Goal: Task Accomplishment & Management: Manage account settings

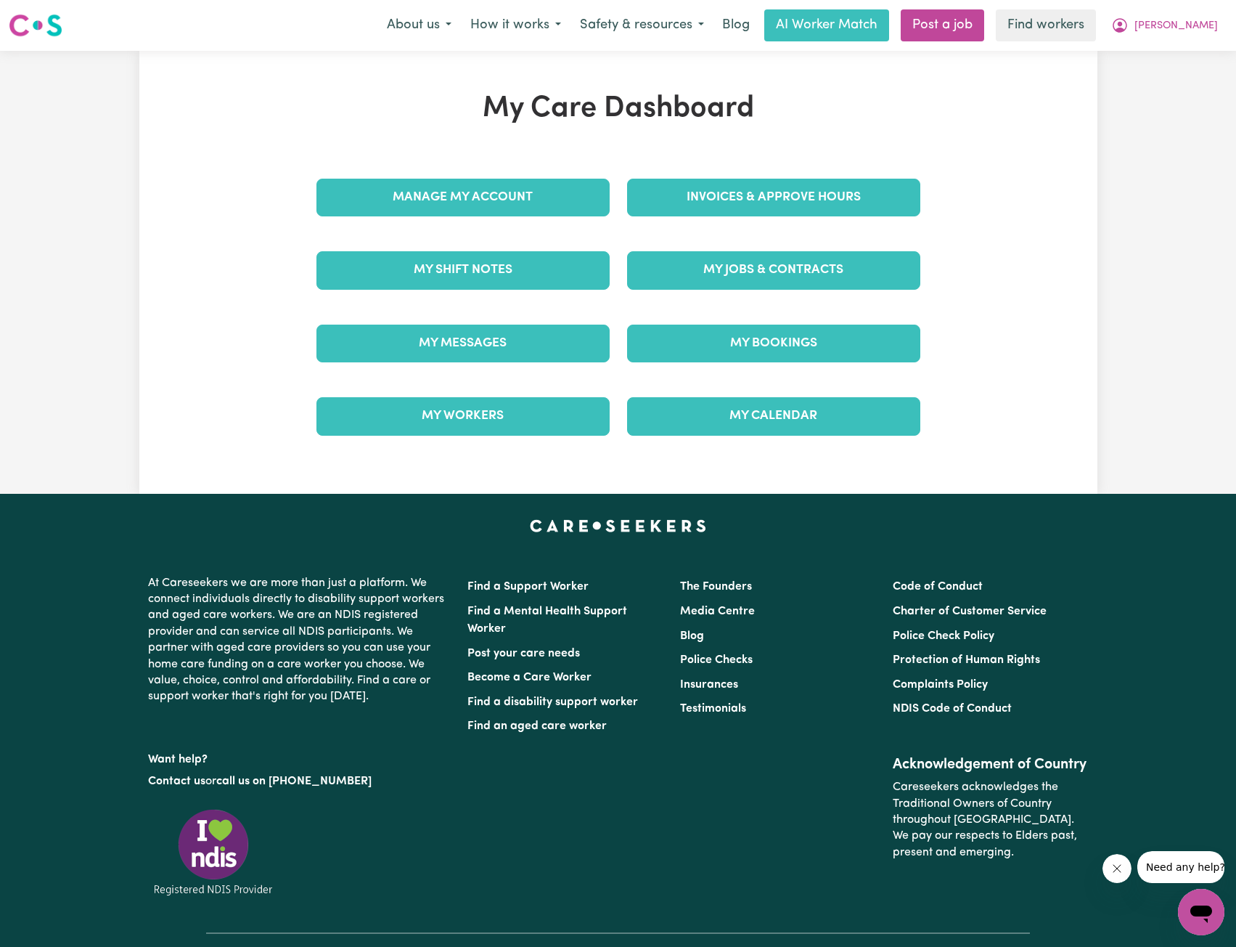
click at [719, 247] on div "My Jobs & Contracts" at bounding box center [774, 270] width 311 height 73
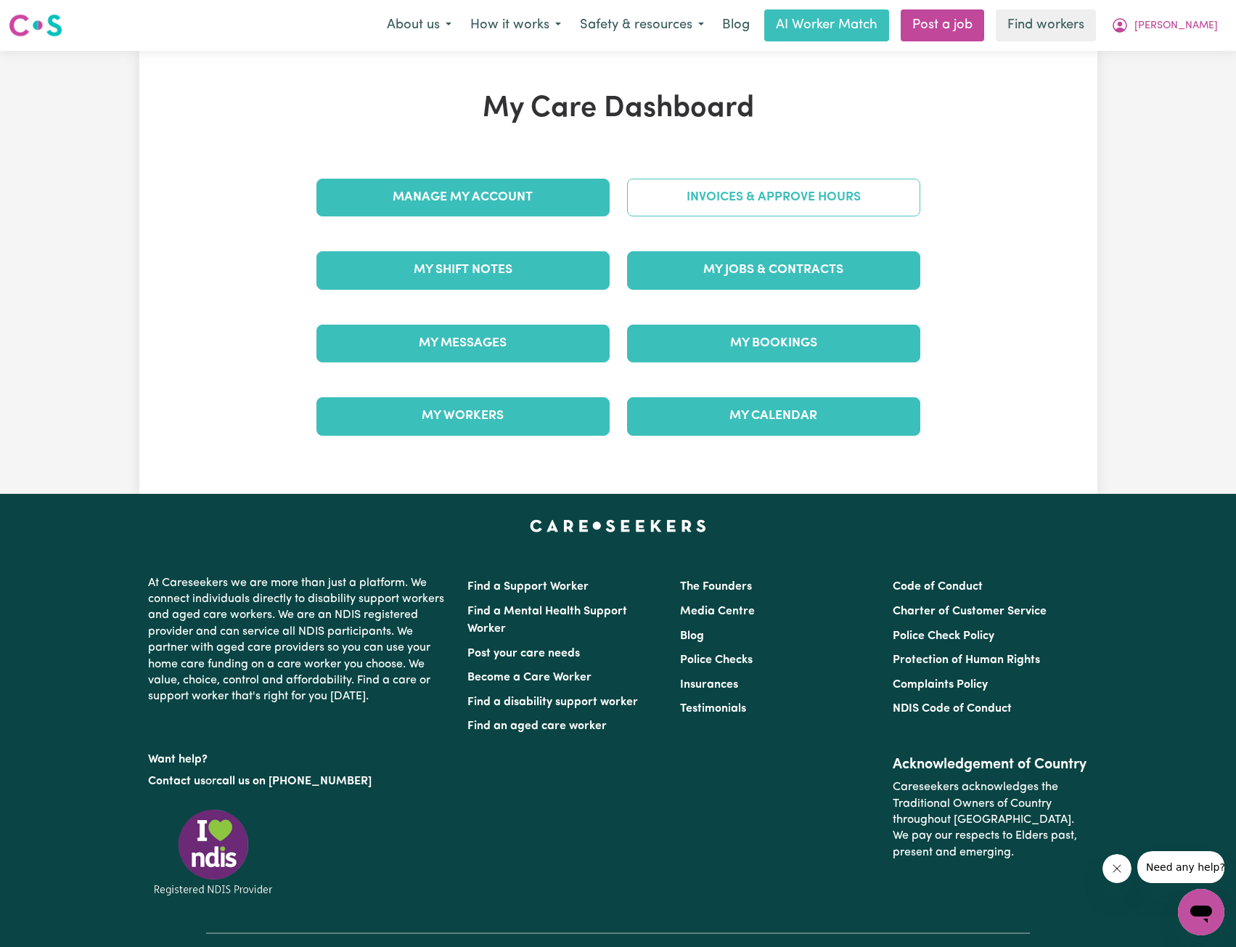
click at [748, 201] on link "Invoices & Approve Hours" at bounding box center [773, 198] width 293 height 38
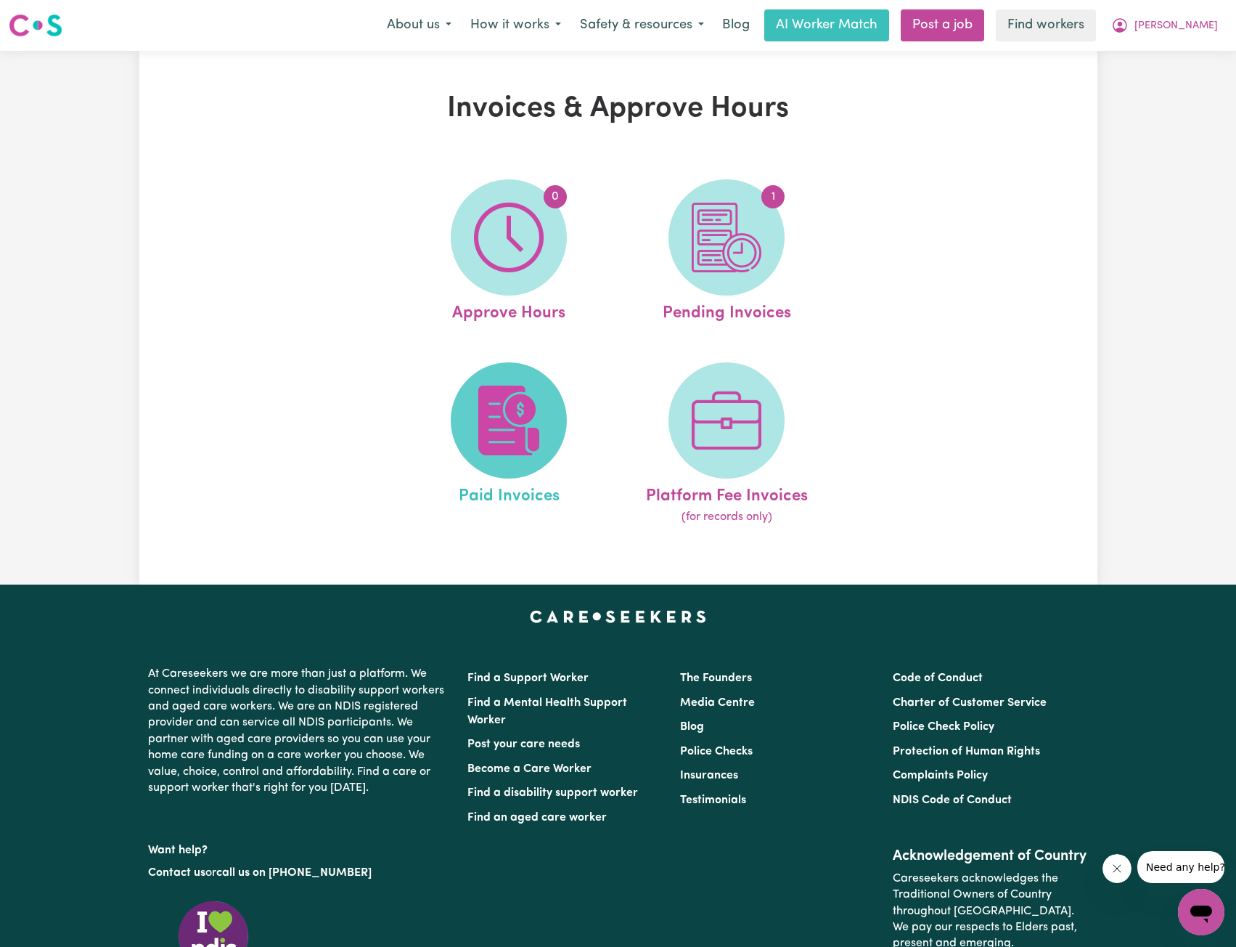
click at [519, 428] on img at bounding box center [509, 421] width 70 height 70
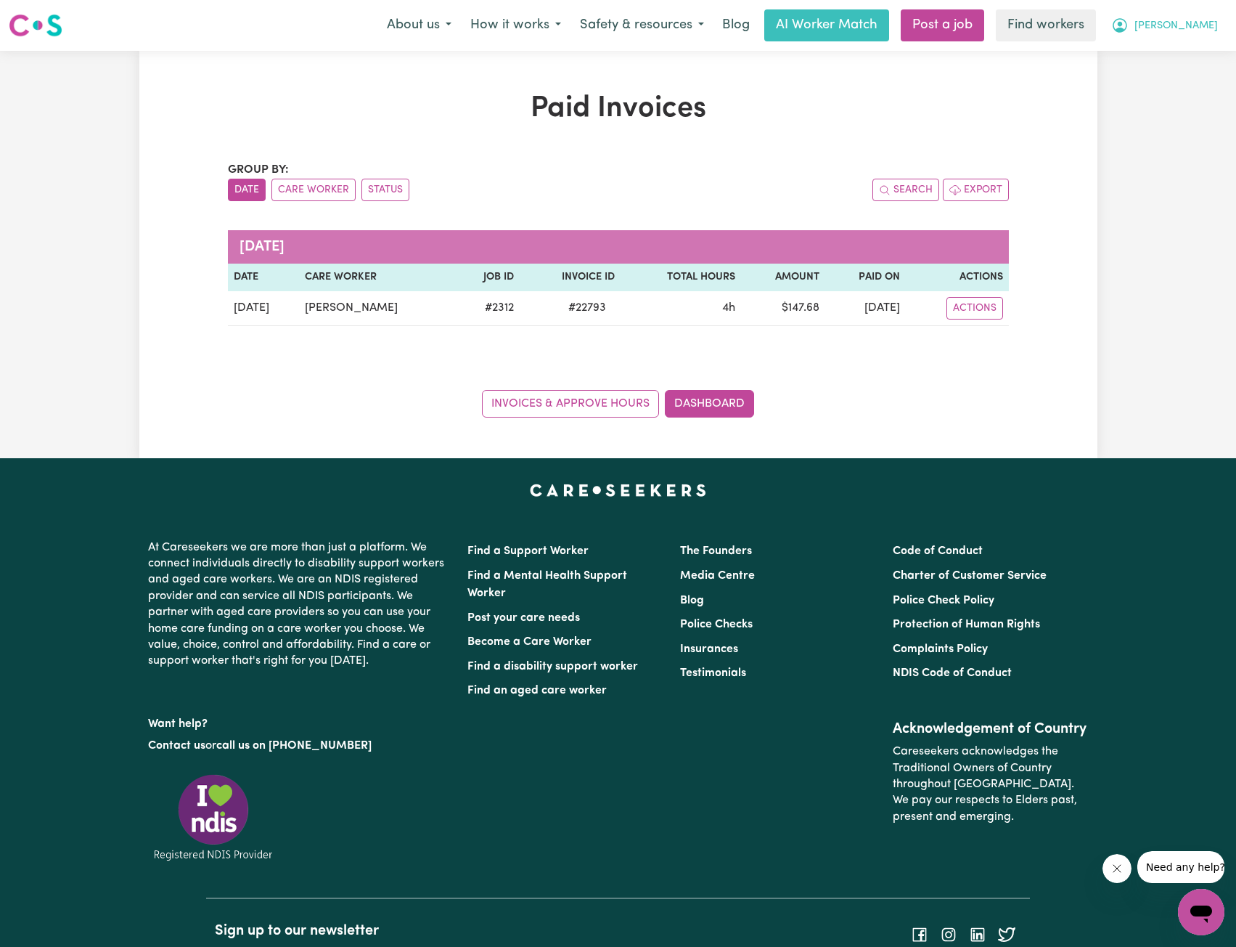
click at [1212, 17] on button "[PERSON_NAME]" at bounding box center [1165, 25] width 126 height 30
click at [1185, 48] on link "My Dashboard" at bounding box center [1169, 57] width 115 height 28
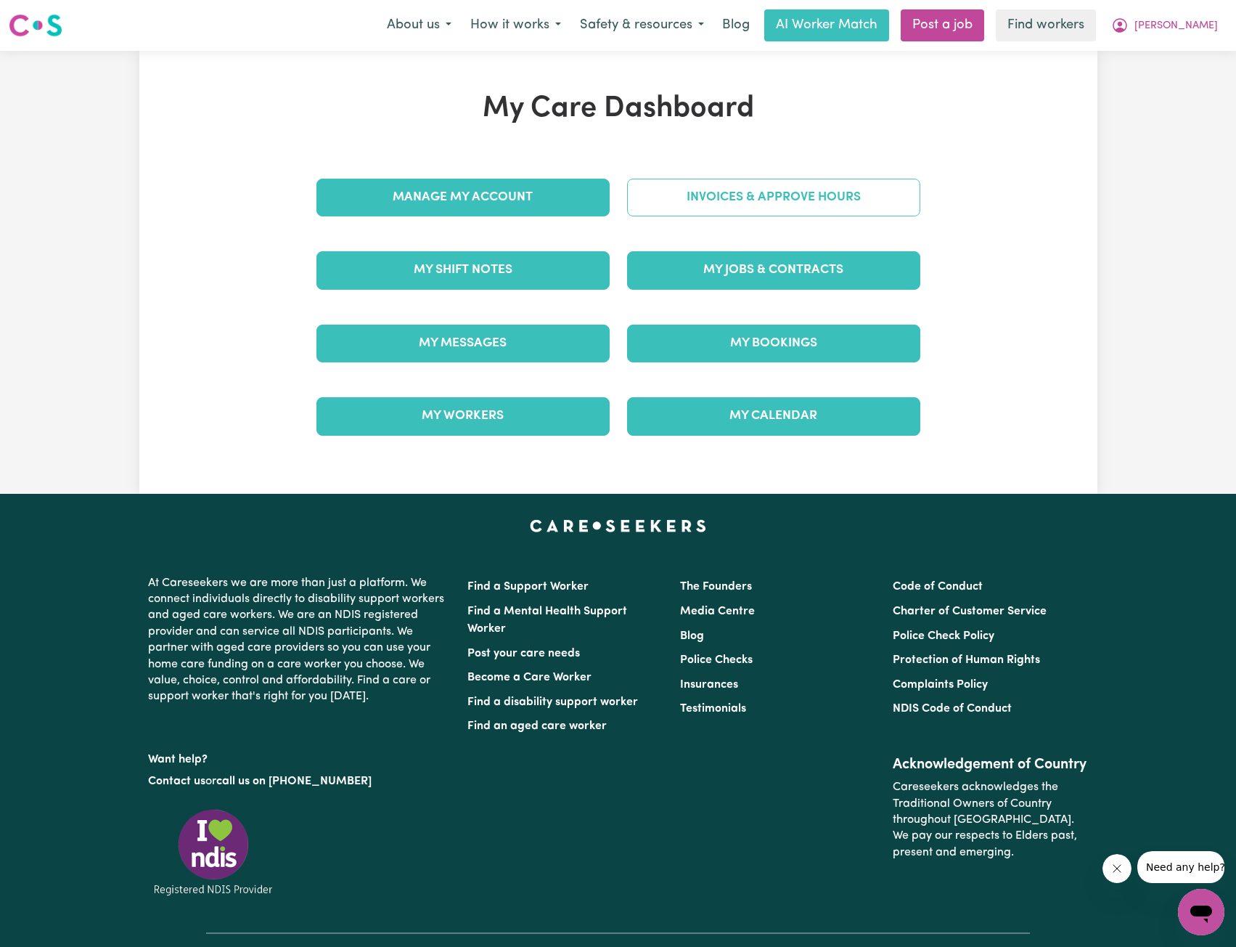
click at [746, 197] on link "Invoices & Approve Hours" at bounding box center [773, 198] width 293 height 38
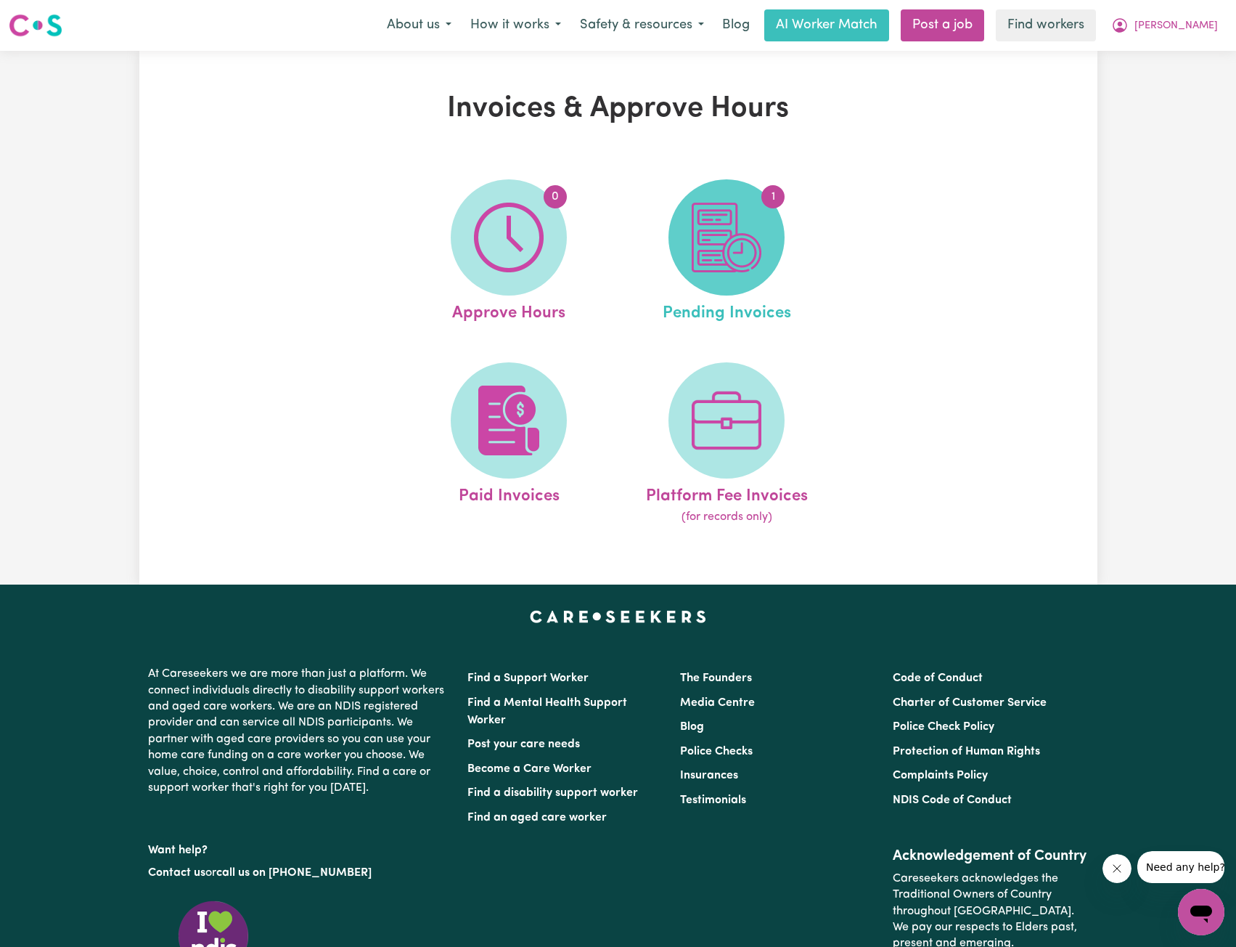
click at [734, 226] on img at bounding box center [727, 238] width 70 height 70
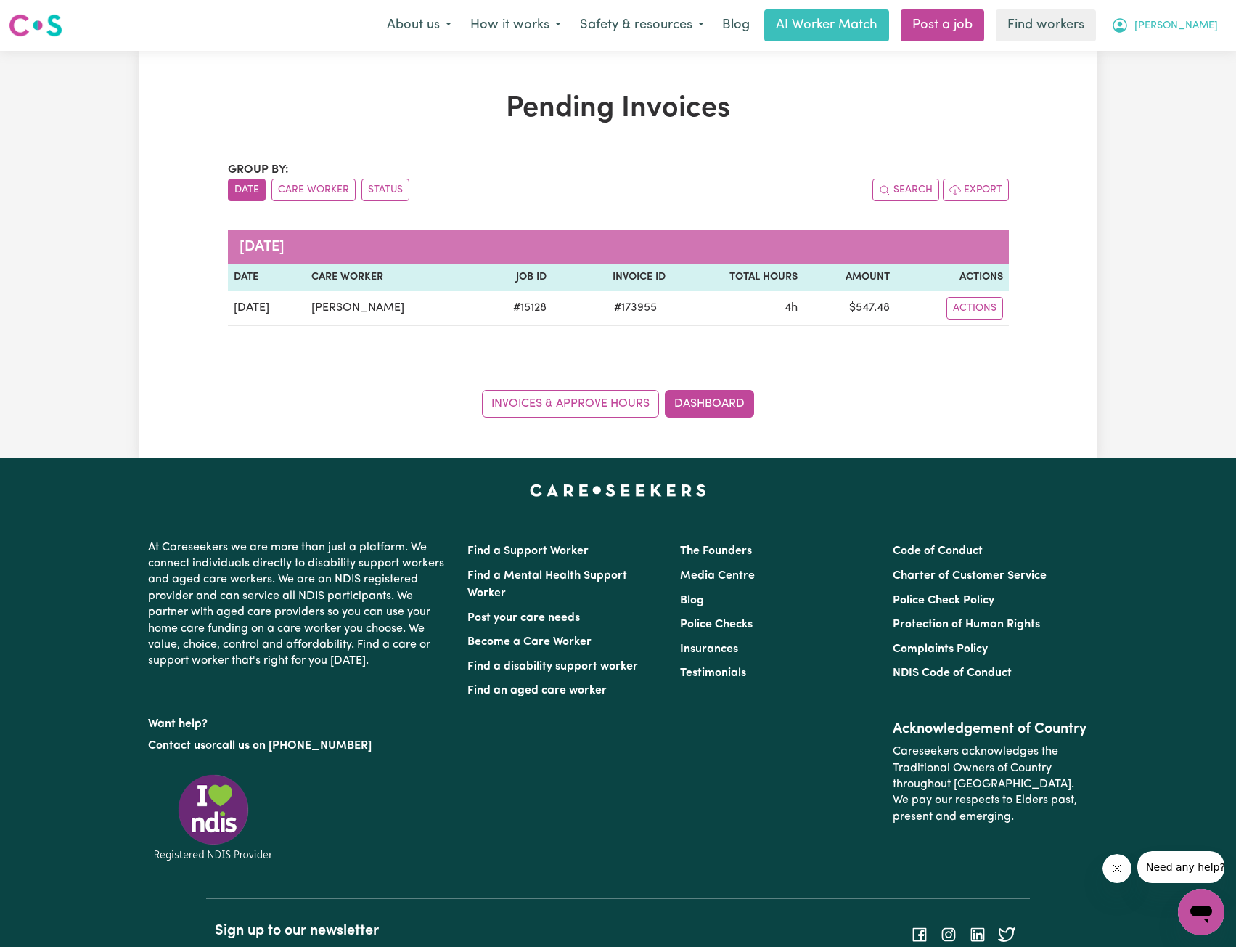
click at [1195, 20] on span "[PERSON_NAME]" at bounding box center [1176, 26] width 83 height 16
click at [1157, 50] on link "My Dashboard" at bounding box center [1169, 57] width 115 height 28
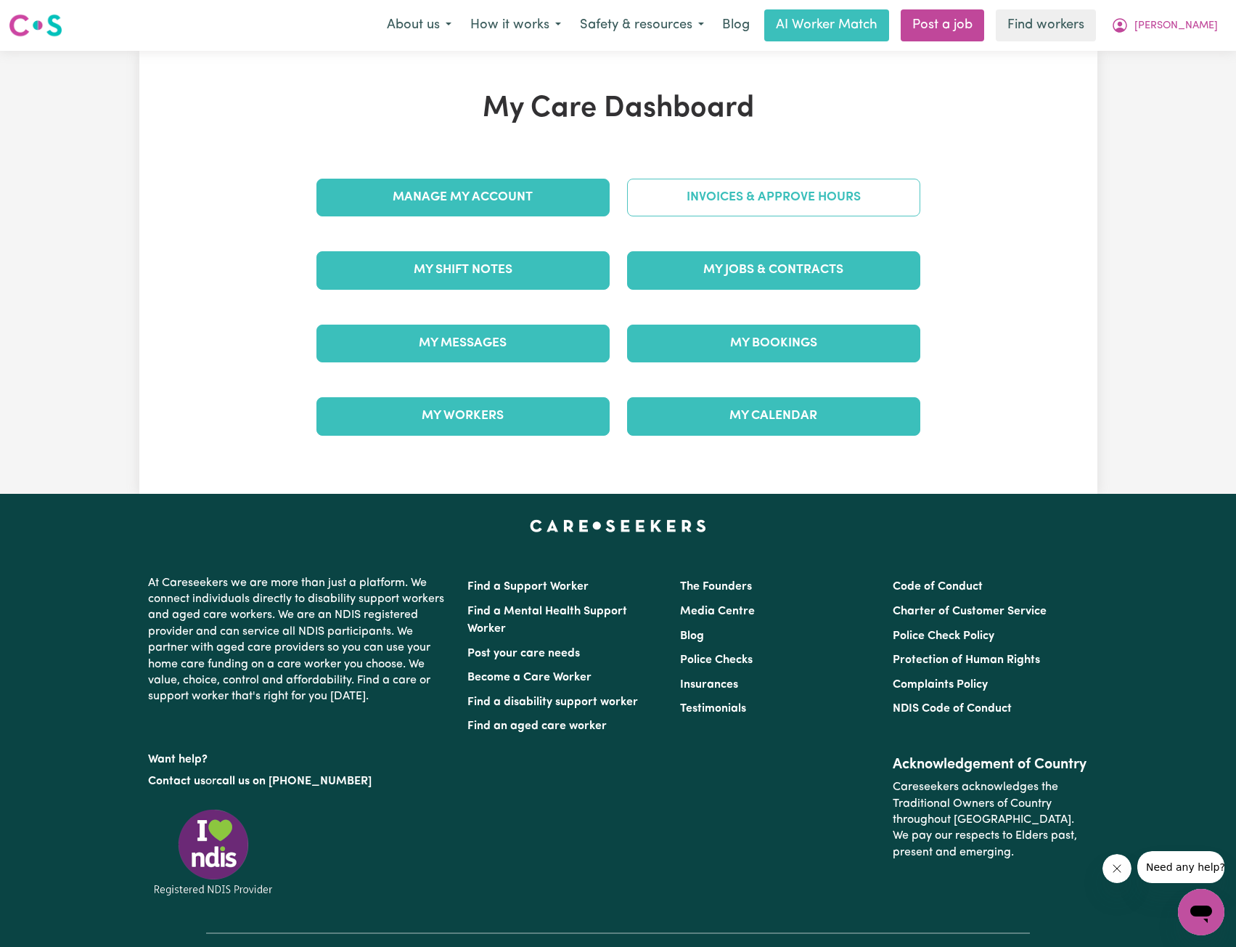
click at [787, 195] on link "Invoices & Approve Hours" at bounding box center [773, 198] width 293 height 38
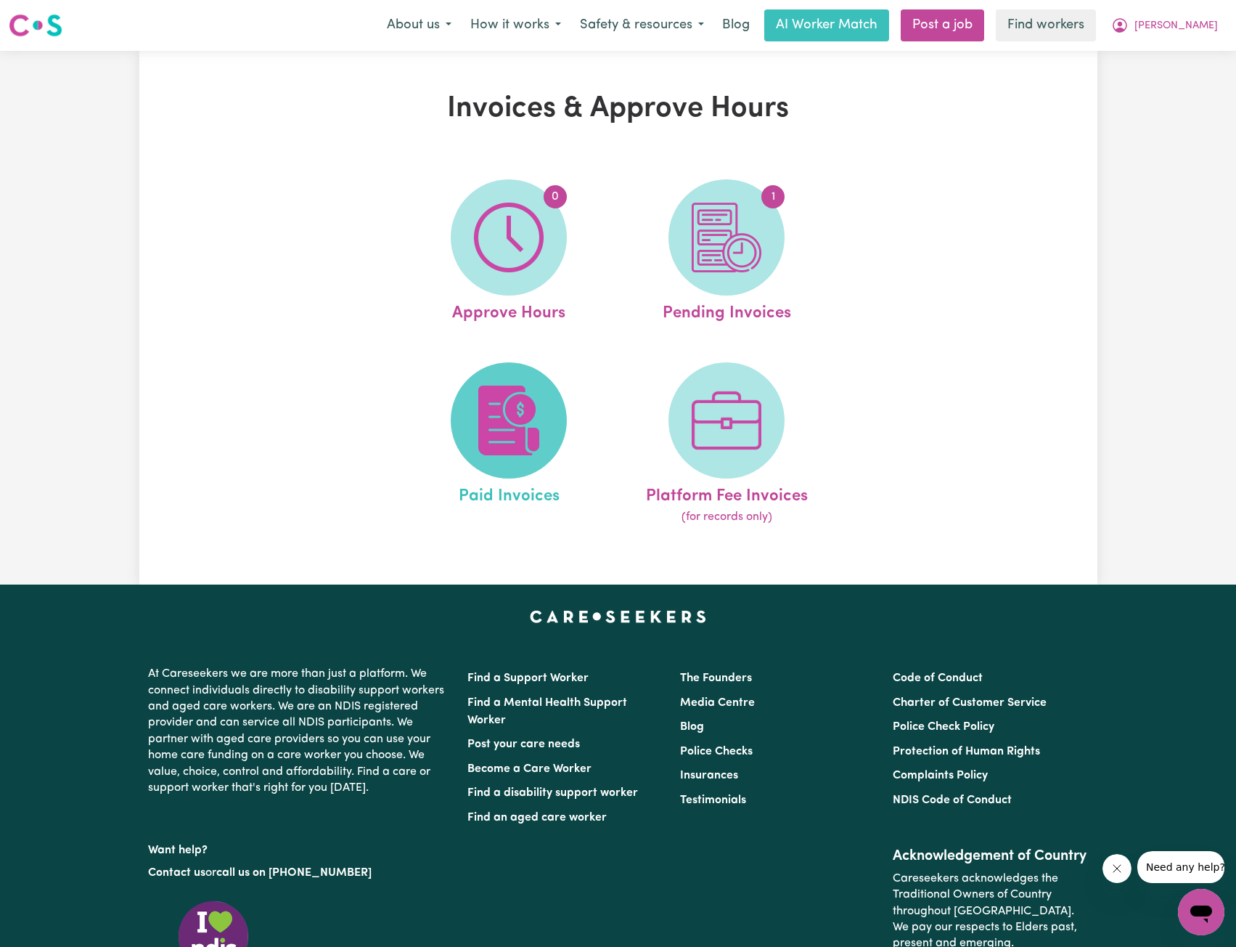
click at [540, 391] on img at bounding box center [509, 421] width 70 height 70
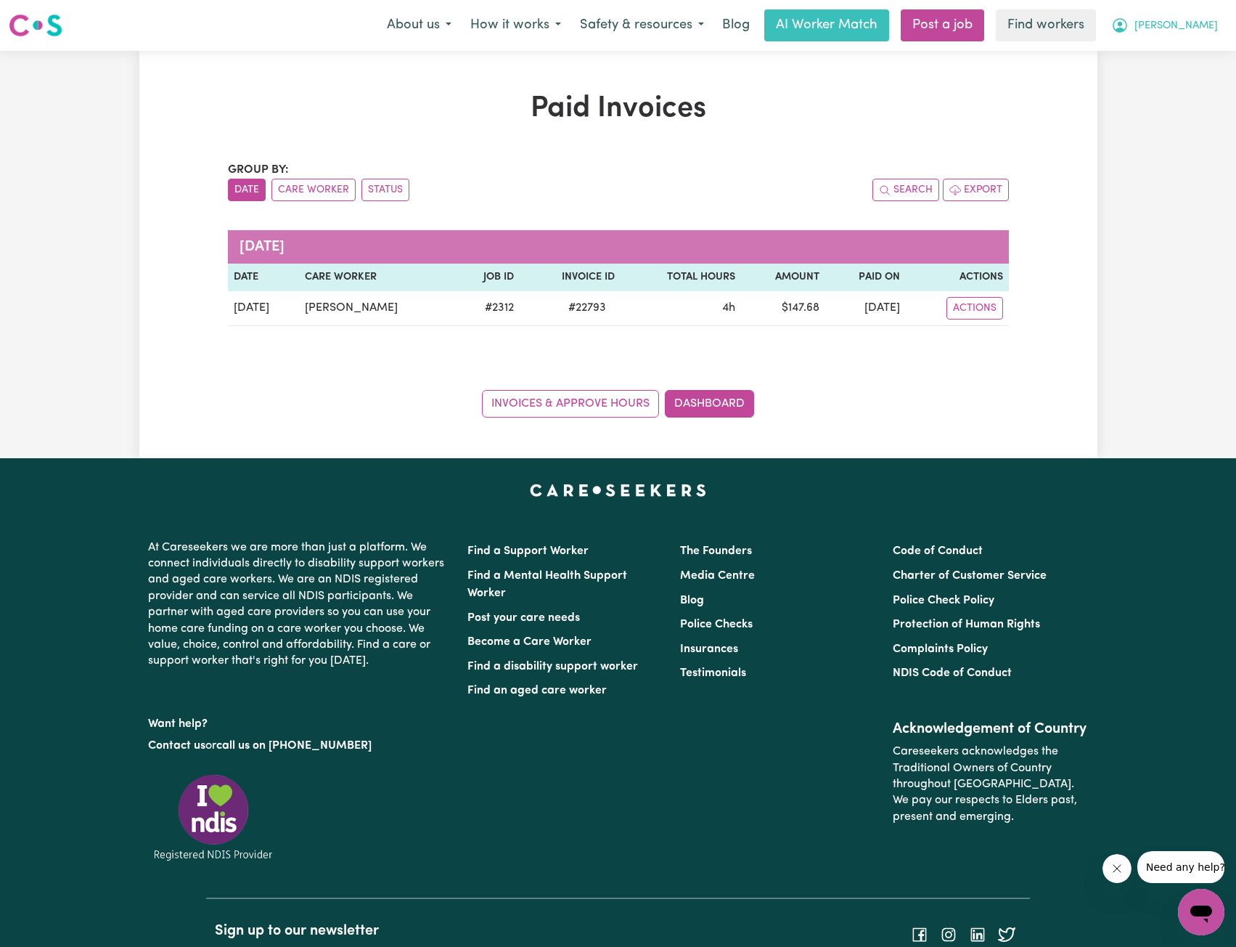
click at [1183, 22] on span "[PERSON_NAME]" at bounding box center [1176, 26] width 83 height 16
click at [1183, 48] on link "My Dashboard" at bounding box center [1169, 57] width 115 height 28
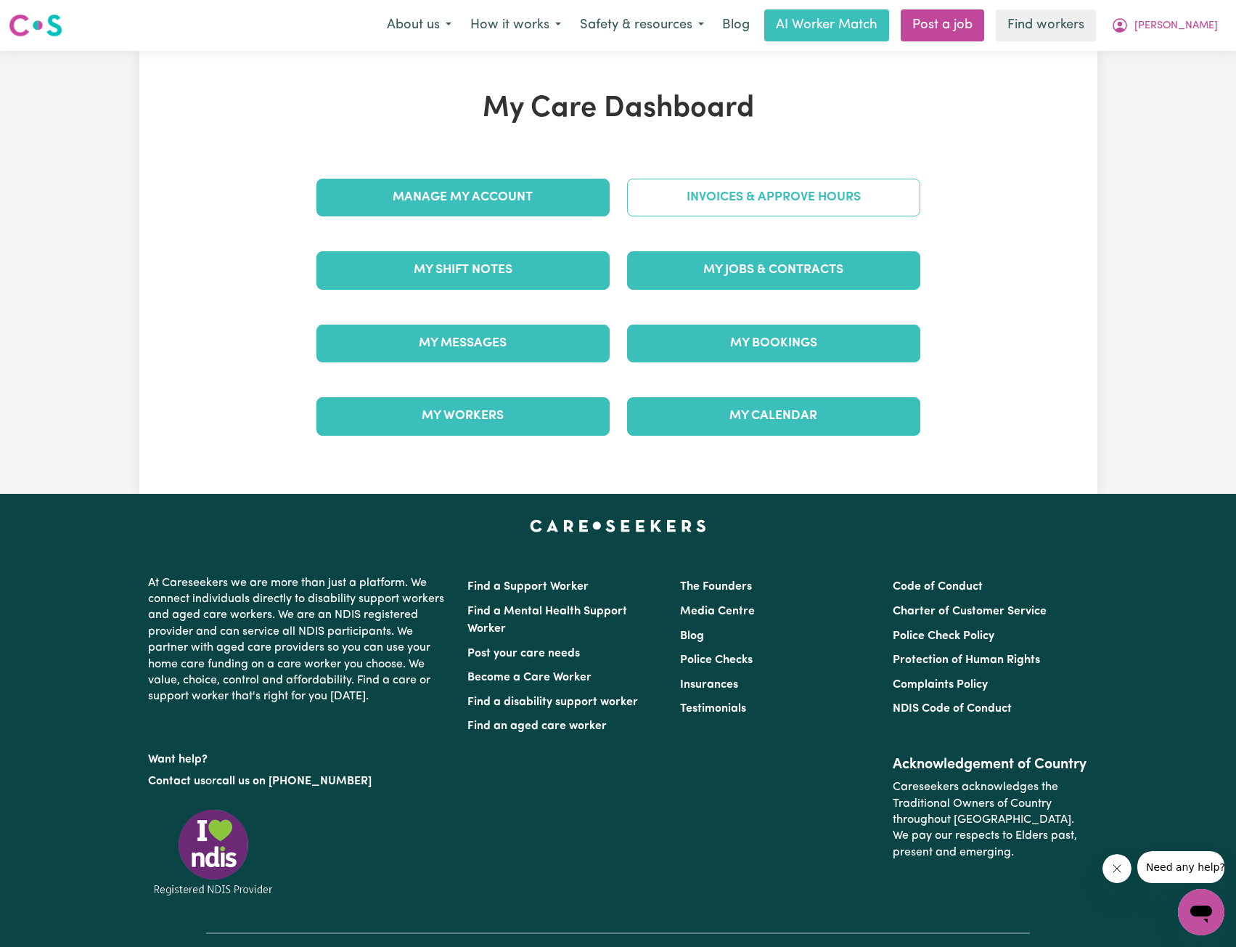
click at [741, 189] on link "Invoices & Approve Hours" at bounding box center [773, 198] width 293 height 38
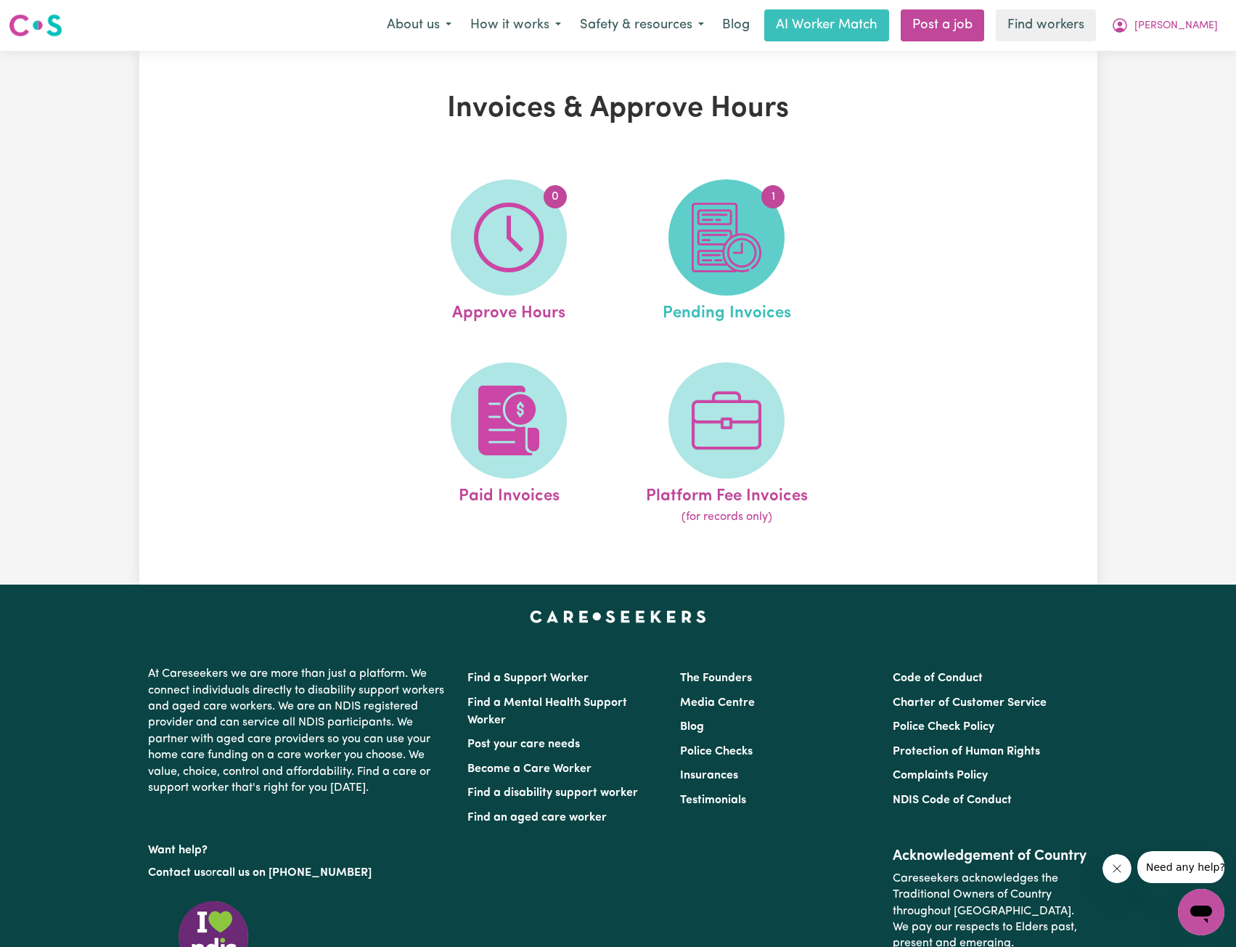
click at [732, 257] on img at bounding box center [727, 238] width 70 height 70
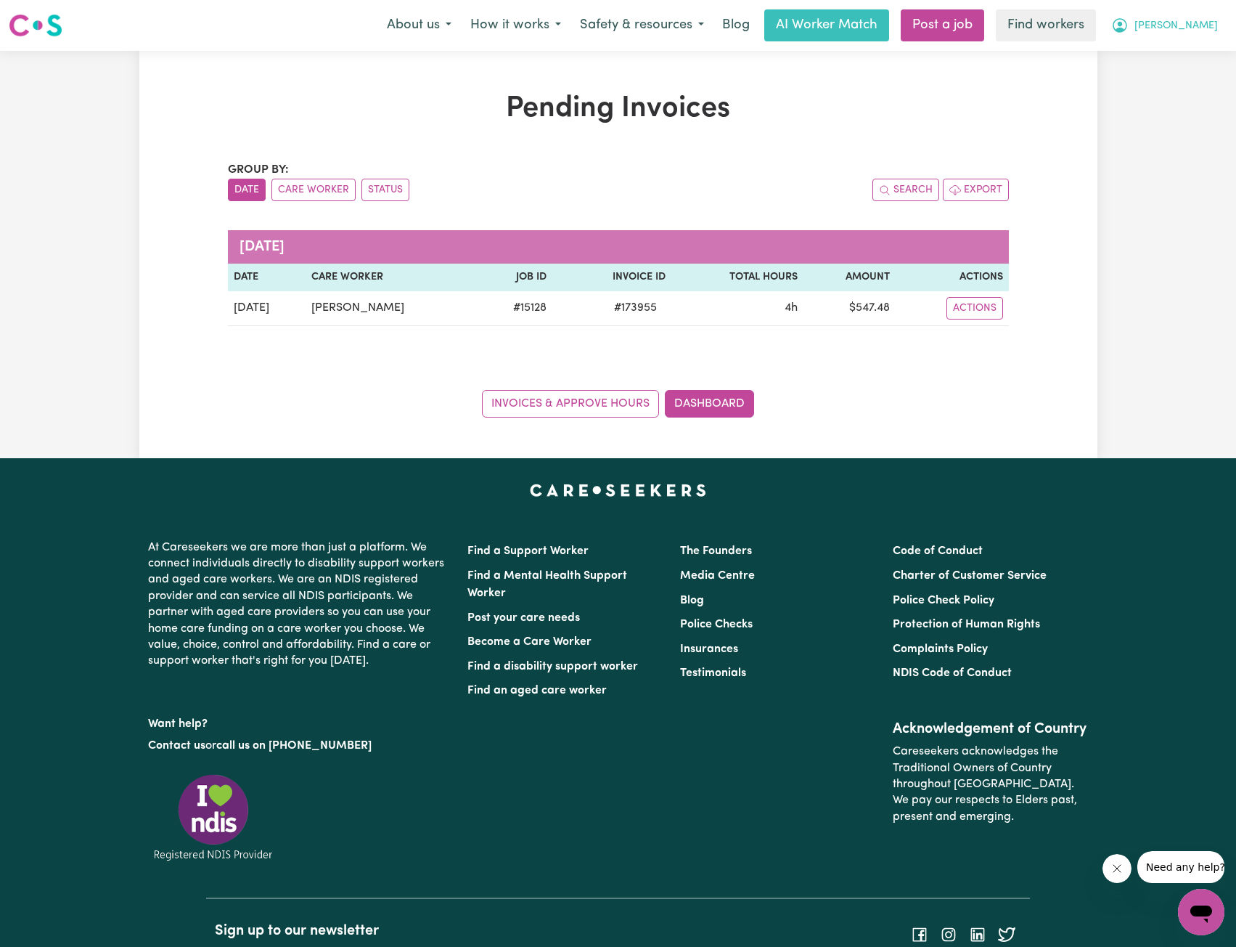
click at [1181, 31] on span "[PERSON_NAME]" at bounding box center [1176, 26] width 83 height 16
click at [1183, 73] on link "Logout" at bounding box center [1169, 84] width 115 height 28
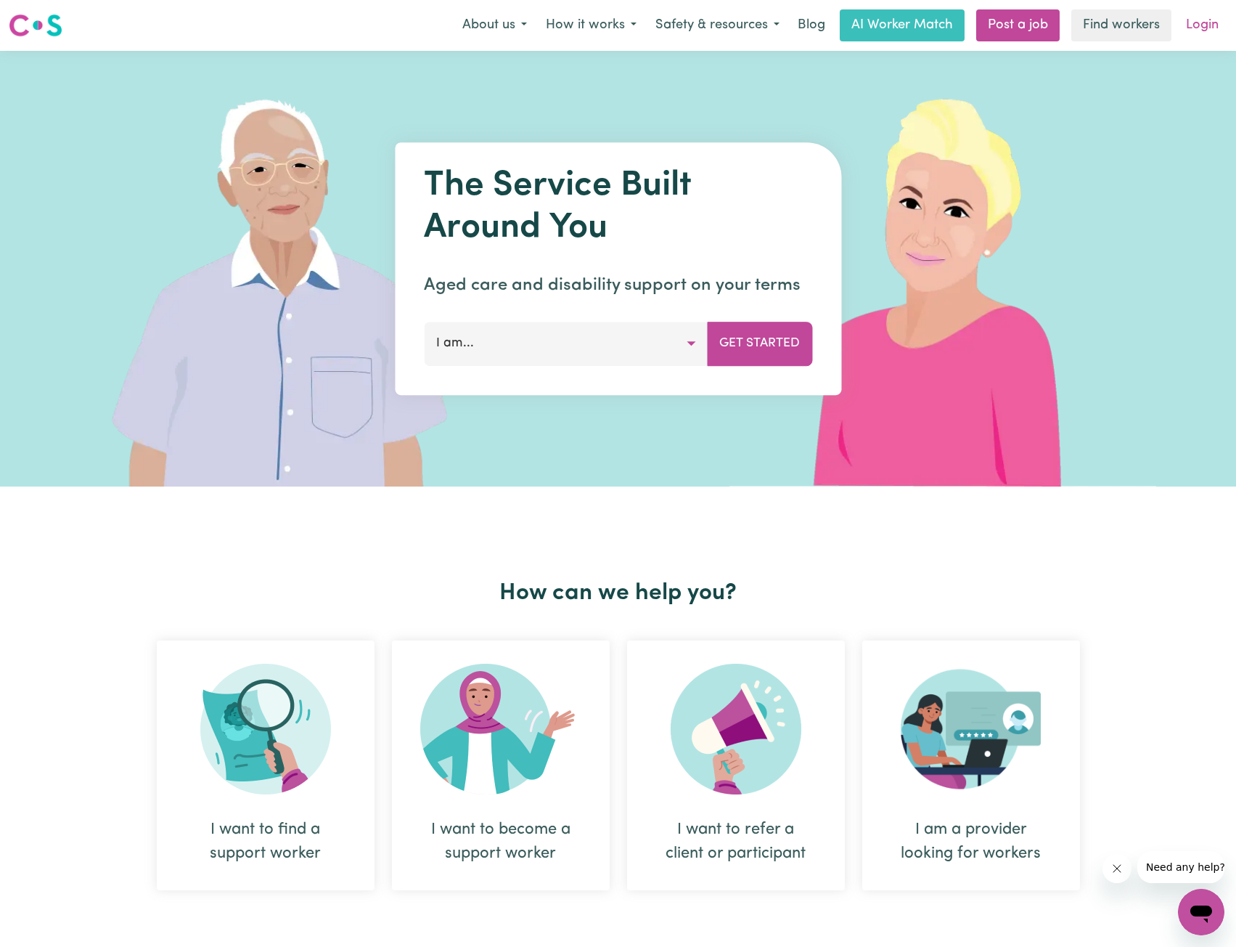
click at [1211, 32] on link "Login" at bounding box center [1203, 25] width 50 height 32
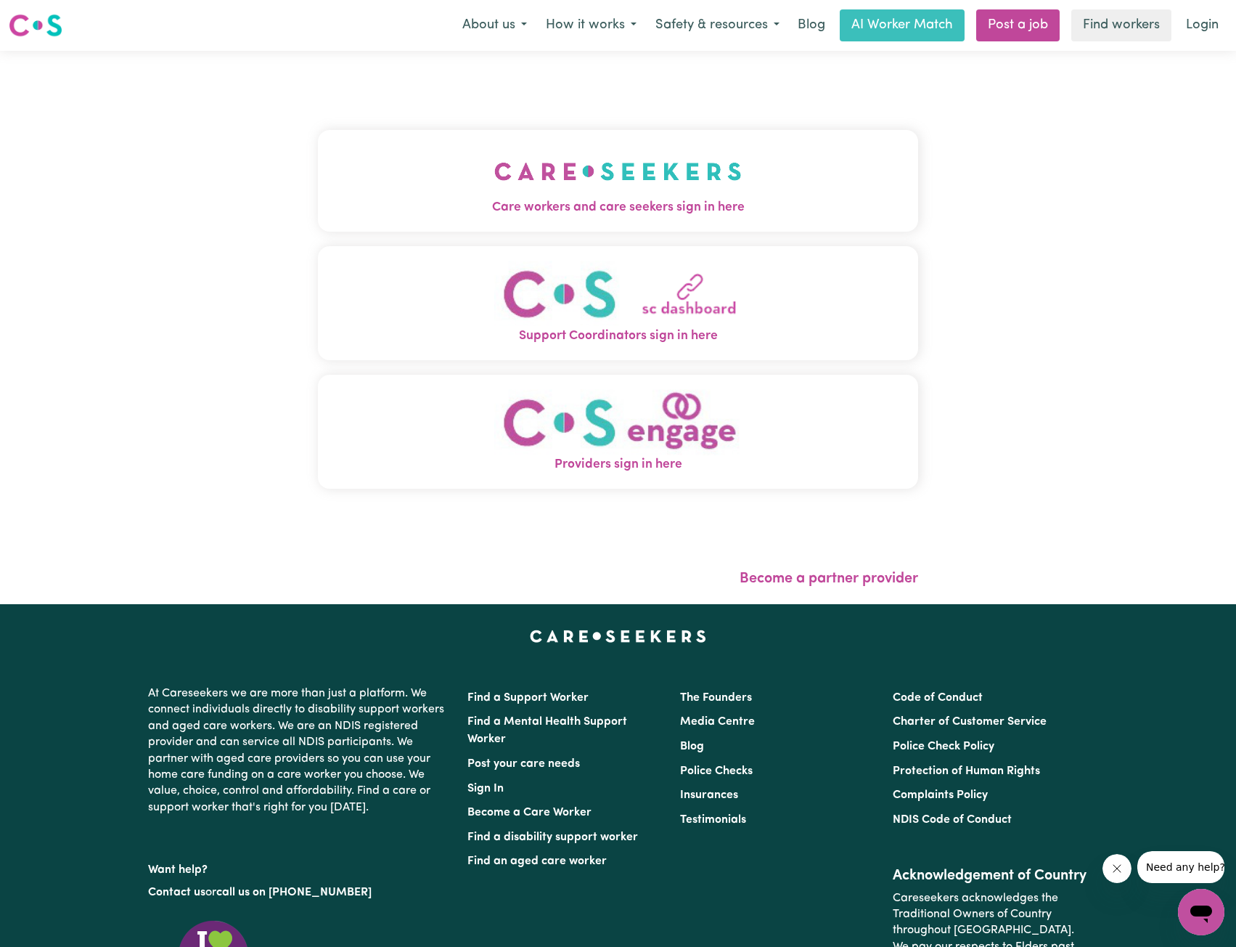
click at [519, 159] on img "Care workers and care seekers sign in here" at bounding box center [618, 171] width 248 height 54
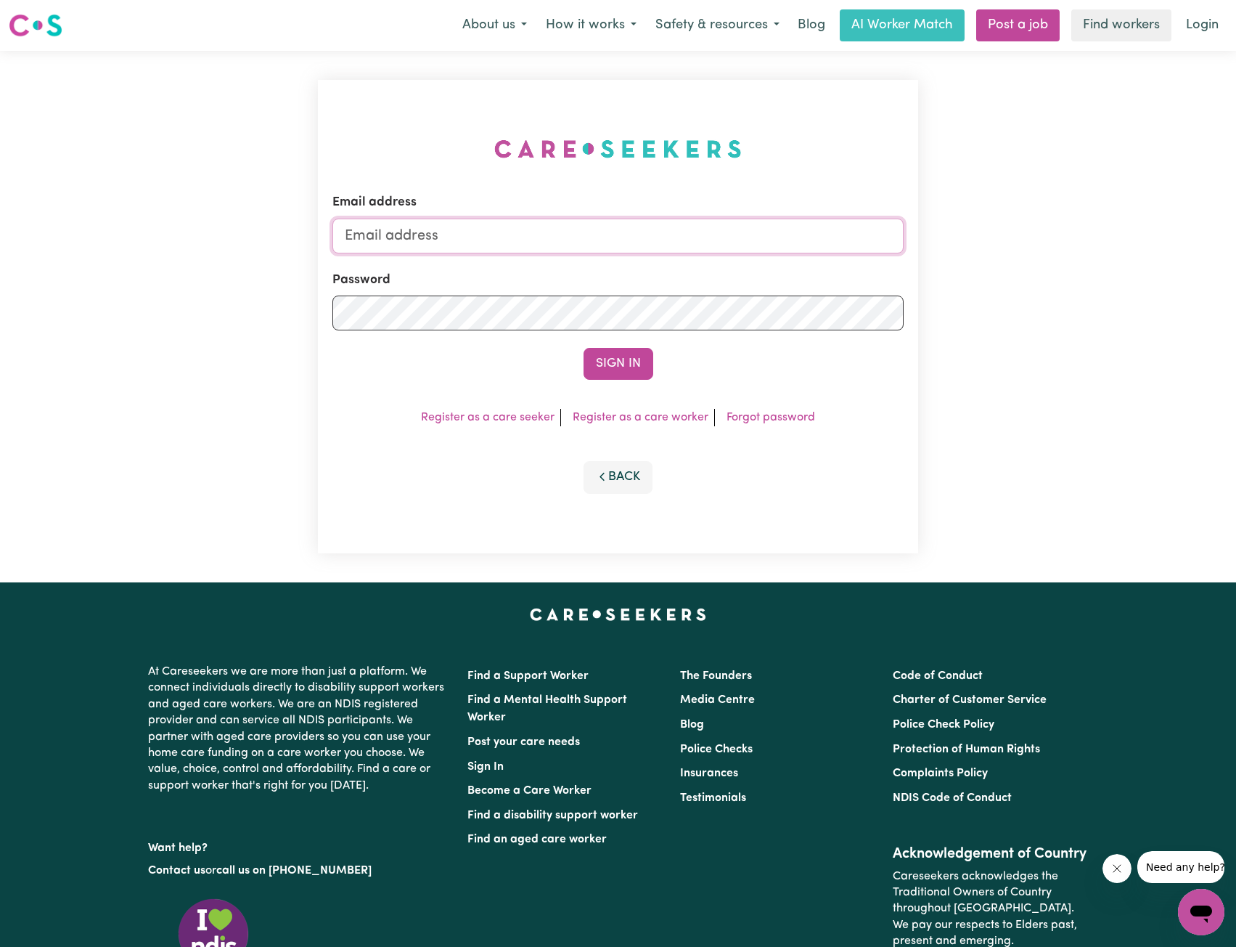
click at [607, 229] on input "Email address" at bounding box center [619, 236] width 572 height 35
drag, startPoint x: 418, startPoint y: 235, endPoint x: 820, endPoint y: 252, distance: 402.6
click at [824, 248] on input "[EMAIL_ADDRESS][PERSON_NAME][DOMAIN_NAME]" at bounding box center [619, 236] width 572 height 35
type input "[EMAIL_ADDRESS][DOMAIN_NAME]"
click at [639, 355] on button "Sign In" at bounding box center [619, 364] width 70 height 32
